Goal: Book appointment/travel/reservation

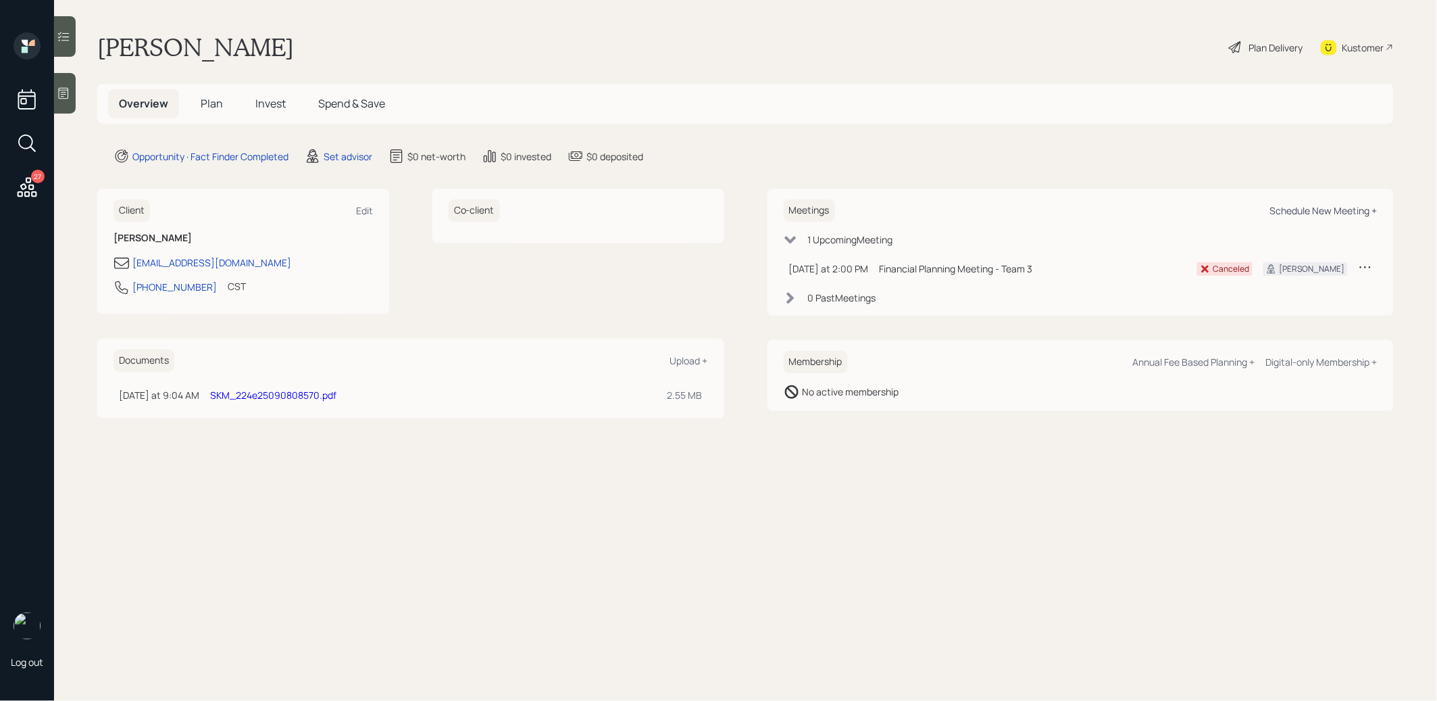
click at [1321, 211] on div "Schedule New Meeting +" at bounding box center [1323, 210] width 107 height 13
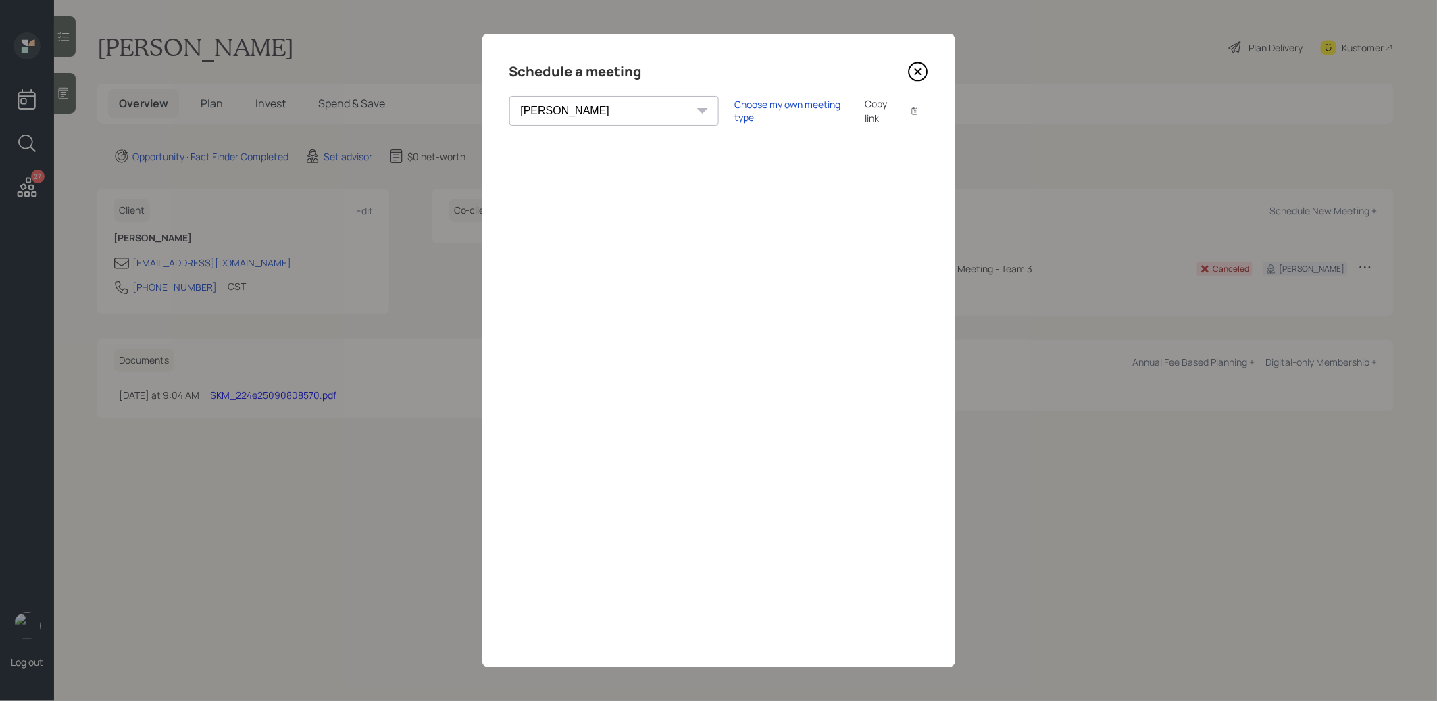
click at [570, 109] on select "[PERSON_NAME] [PERSON_NAME] [PERSON_NAME] [PERSON_NAME] [PERSON_NAME] [PERSON_N…" at bounding box center [613, 111] width 209 height 30
select select "8b79112e-3cfb-44f9-89e7-15267fe946c1"
click at [509, 96] on select "[PERSON_NAME] [PERSON_NAME] [PERSON_NAME] [PERSON_NAME] [PERSON_NAME] [PERSON_N…" at bounding box center [613, 111] width 209 height 30
click at [565, 103] on select "[PERSON_NAME] [PERSON_NAME] [PERSON_NAME] [PERSON_NAME] [PERSON_NAME] [PERSON_N…" at bounding box center [613, 111] width 209 height 30
select select "8b79112e-3cfb-44f9-89e7-15267fe946c1"
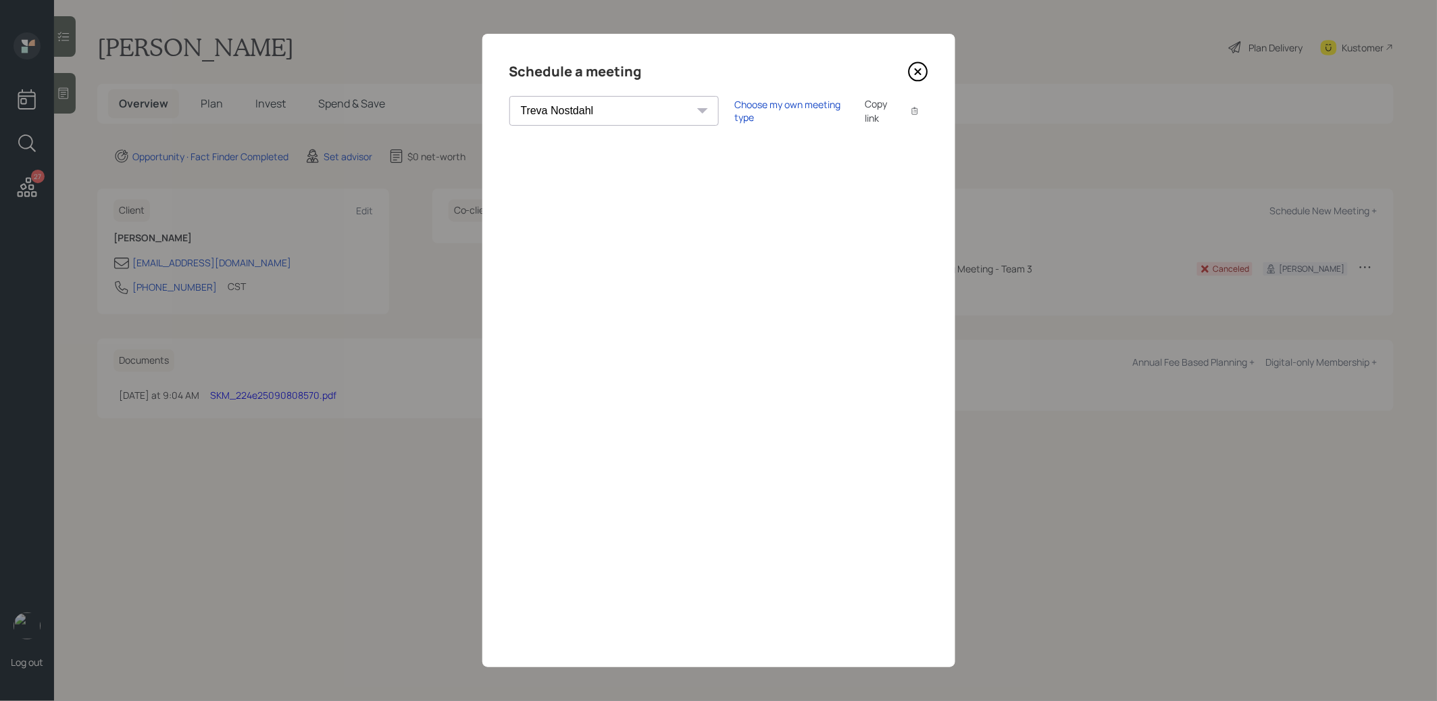
click at [509, 96] on select "[PERSON_NAME] [PERSON_NAME] [PERSON_NAME] [PERSON_NAME] [PERSON_NAME] [PERSON_N…" at bounding box center [613, 111] width 209 height 30
click at [735, 112] on div "Choose my own meeting type" at bounding box center [791, 111] width 113 height 26
click at [916, 73] on icon at bounding box center [917, 71] width 5 height 5
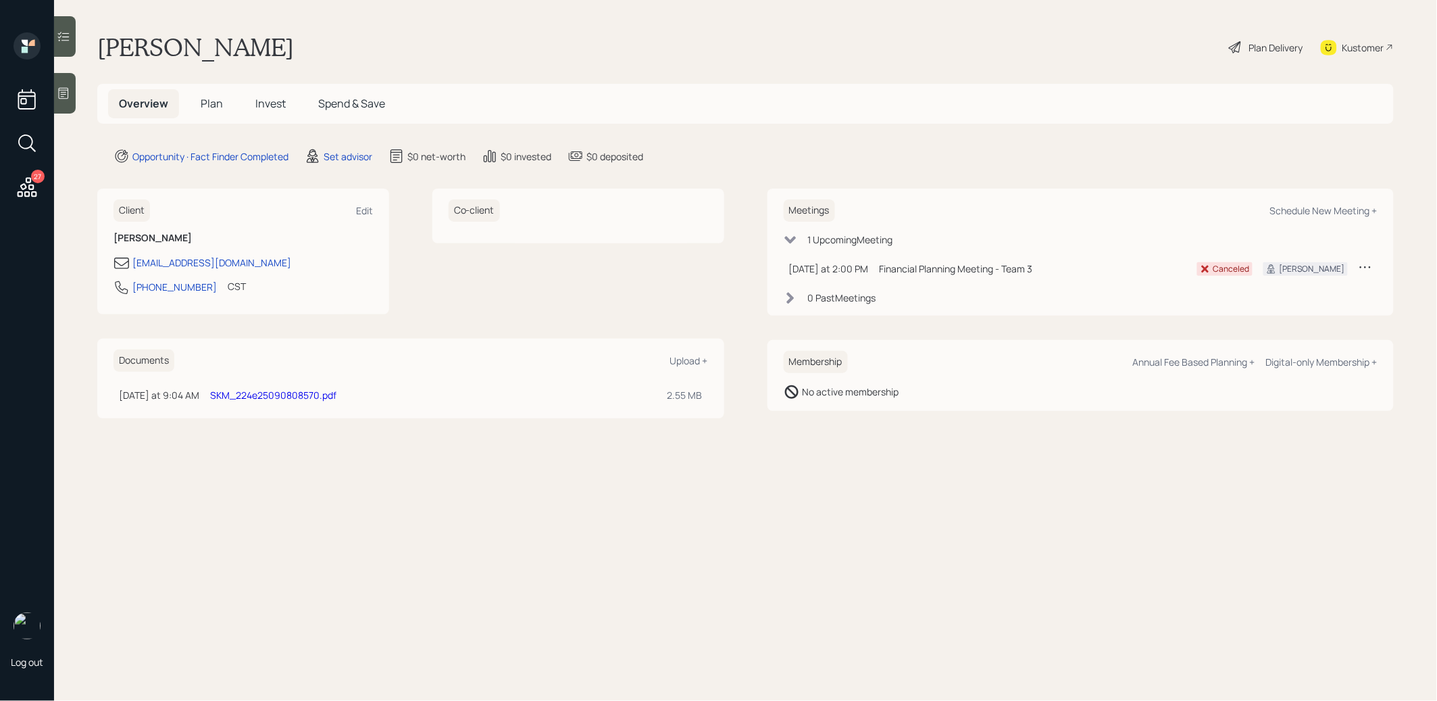
click at [29, 145] on icon at bounding box center [27, 143] width 24 height 24
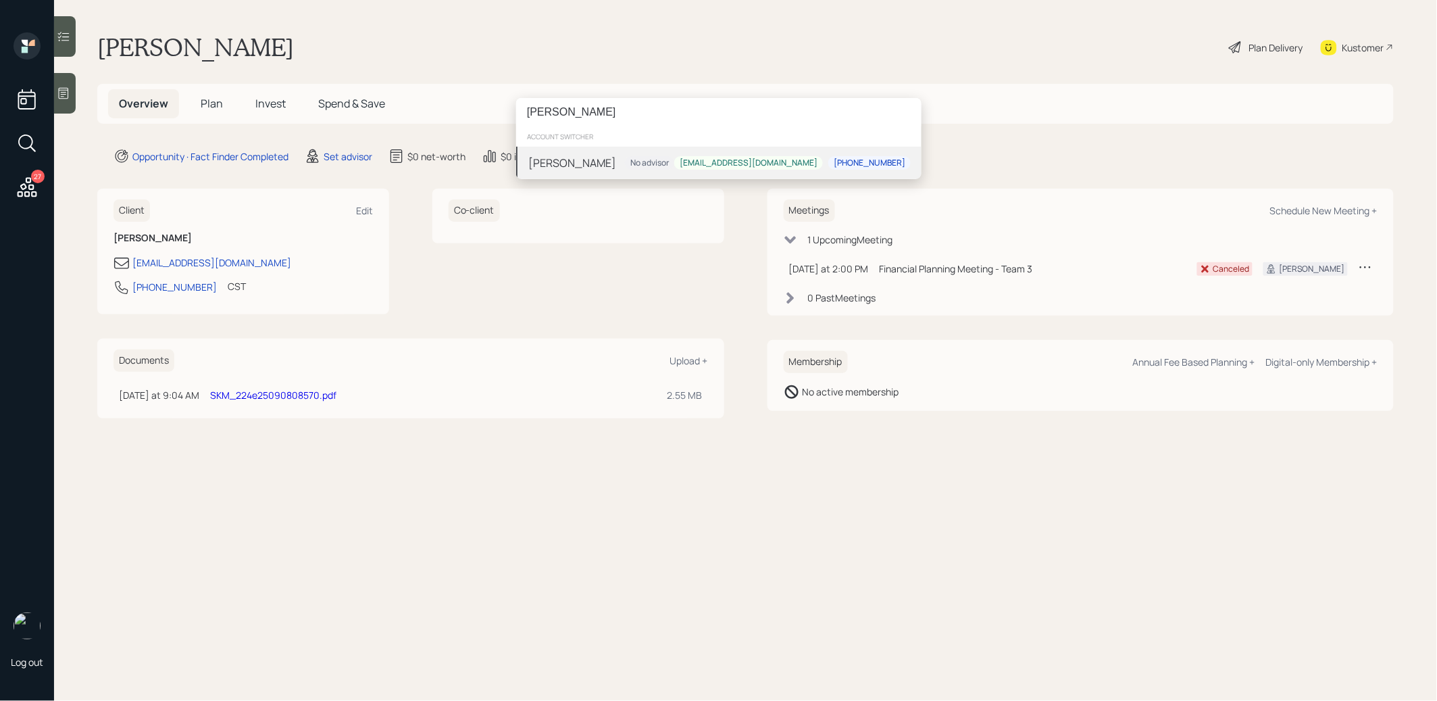
type input "navin parikh"
click at [607, 161] on div "Navin Parikh No advisor navinparikh@yahoo.com 919-342-4647" at bounding box center [718, 163] width 405 height 32
